Goal: Task Accomplishment & Management: Complete application form

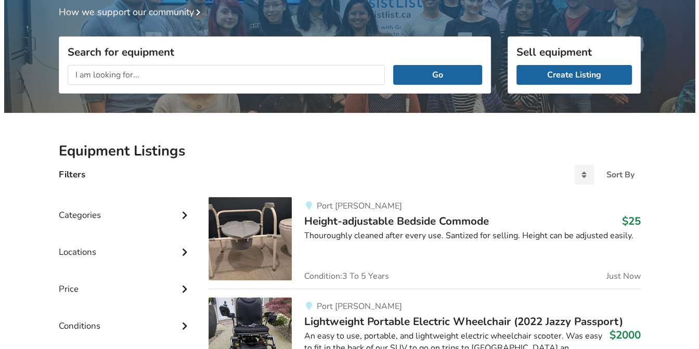
scroll to position [52, 0]
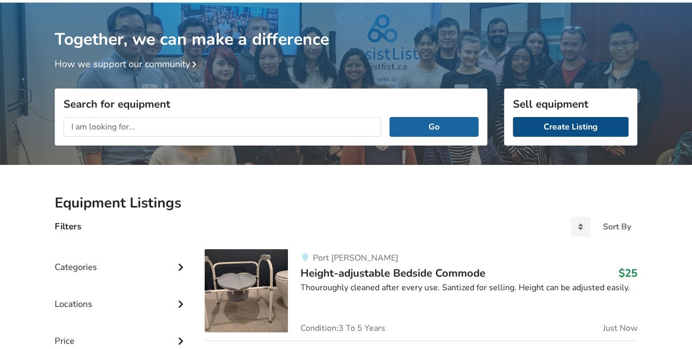
click at [534, 126] on link "Create Listing" at bounding box center [571, 127] width 116 height 20
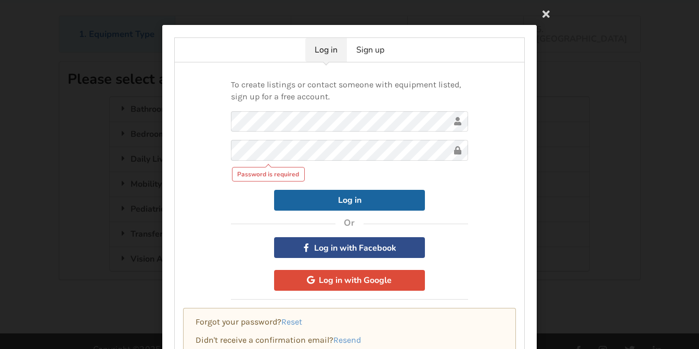
click at [377, 254] on div "To create listings or contact someone with equipment listed, sign up for a free…" at bounding box center [349, 185] width 237 height 229
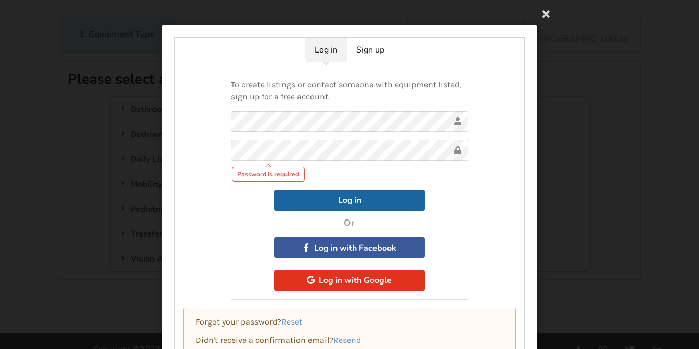
click at [360, 277] on button "Log in with Google" at bounding box center [349, 280] width 151 height 21
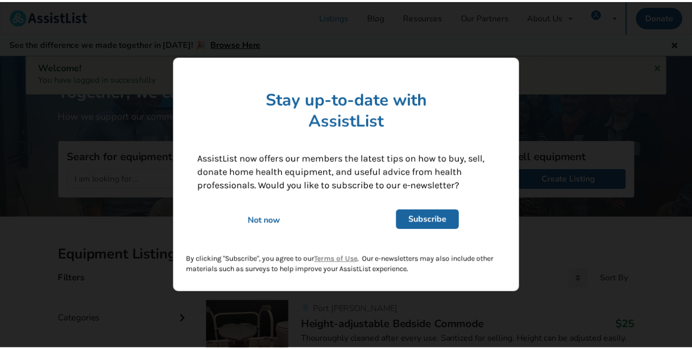
scroll to position [52, 0]
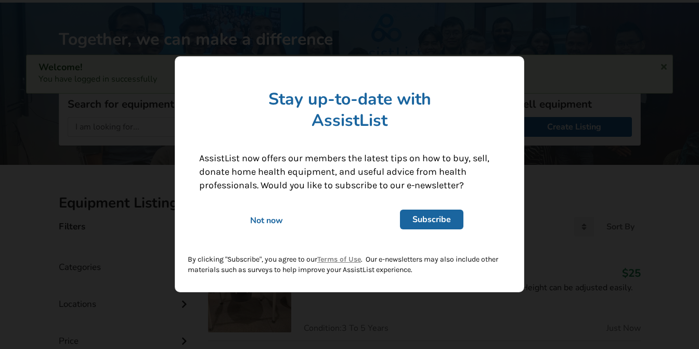
click at [438, 218] on link "Subscribe" at bounding box center [431, 220] width 63 height 20
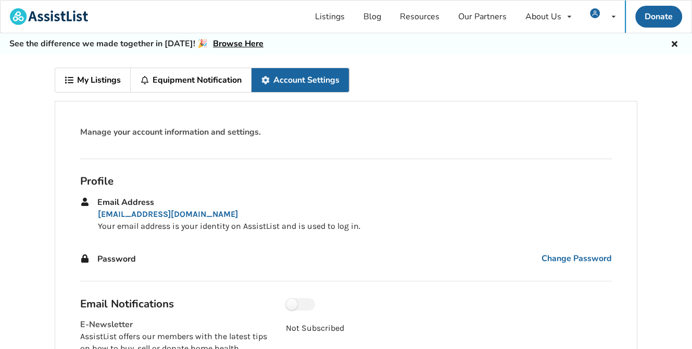
click at [104, 76] on link "My Listings" at bounding box center [92, 80] width 75 height 24
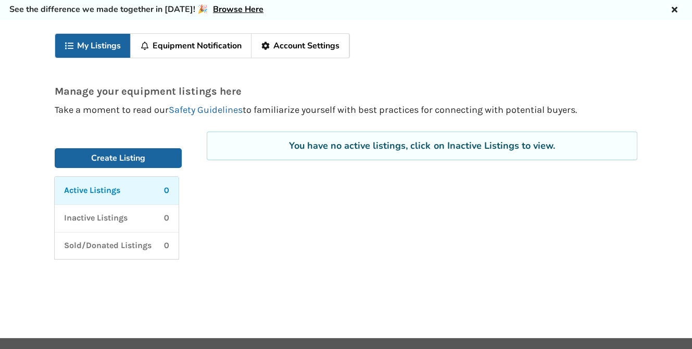
scroll to position [52, 0]
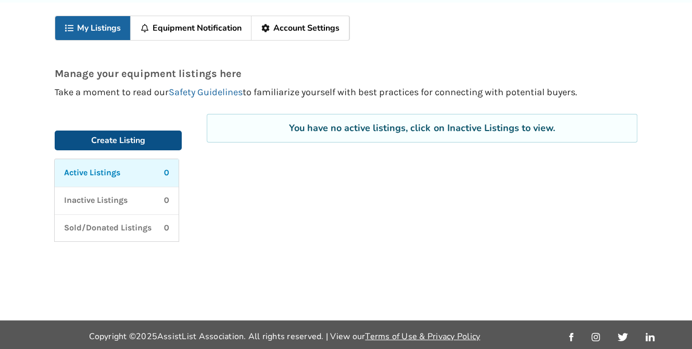
click at [141, 132] on link "Create Listing" at bounding box center [118, 141] width 127 height 20
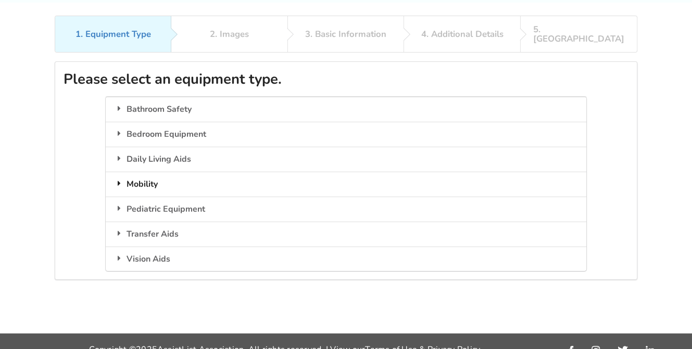
click at [185, 172] on div "Mobility" at bounding box center [346, 184] width 480 height 25
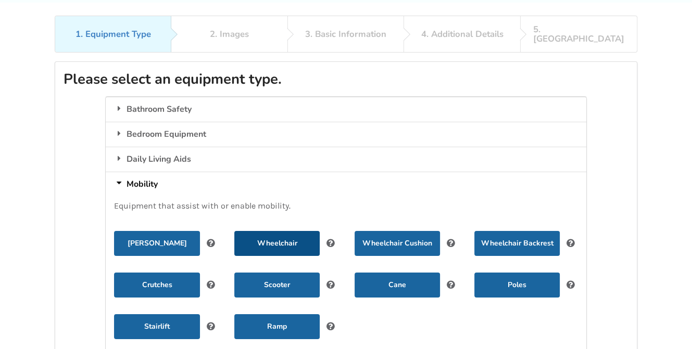
click at [273, 231] on button "Wheelchair" at bounding box center [276, 243] width 85 height 25
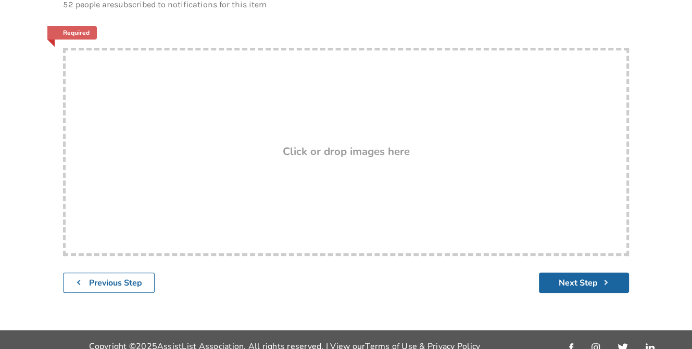
scroll to position [179, 0]
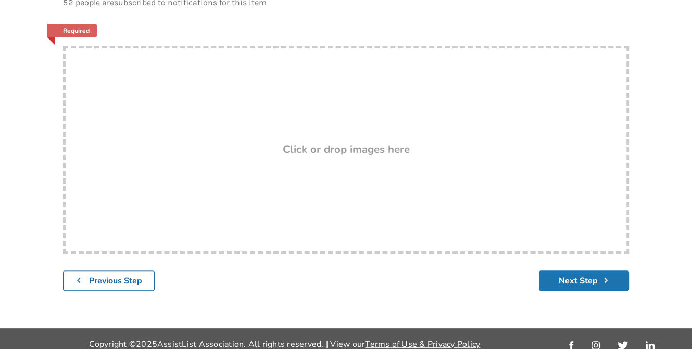
click at [572, 271] on button "Next Step" at bounding box center [584, 281] width 90 height 20
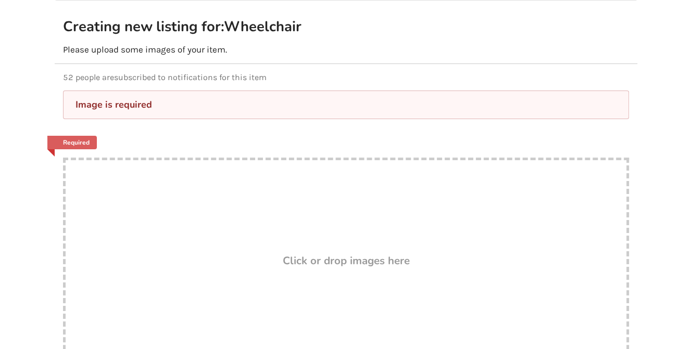
scroll to position [208, 0]
